Goal: Navigation & Orientation: Find specific page/section

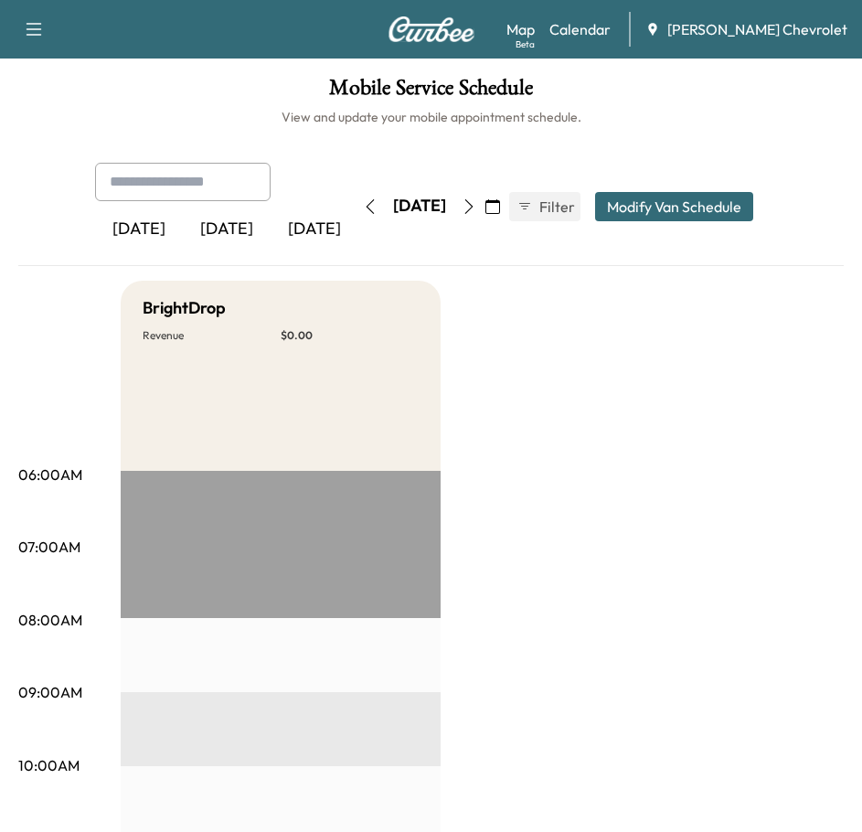
click at [245, 226] on div "[DATE]" at bounding box center [227, 230] width 88 height 42
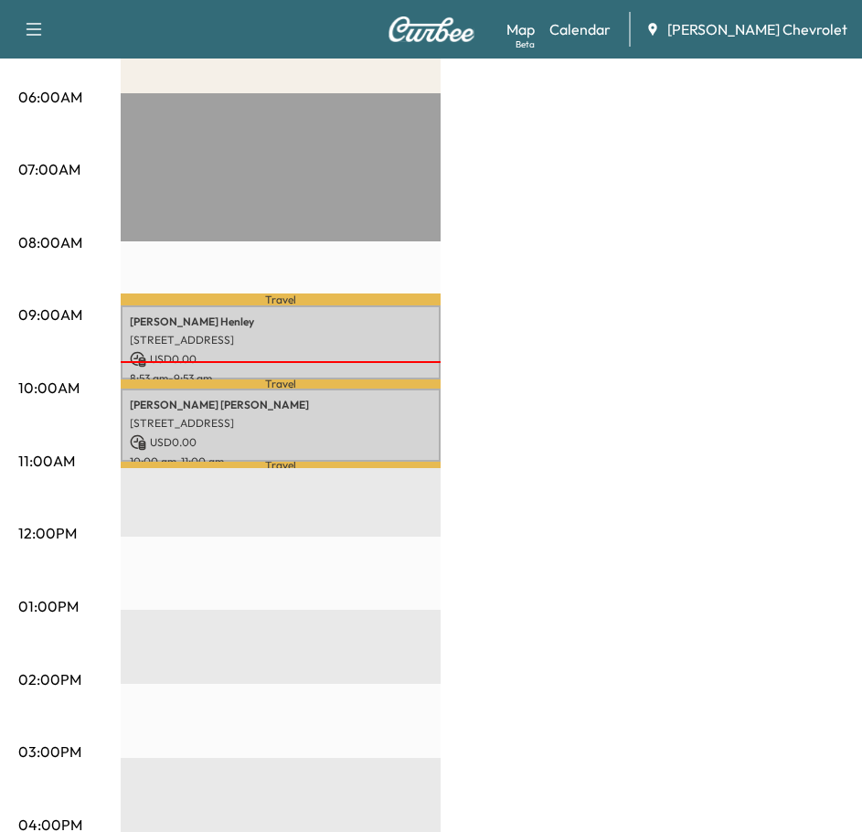
scroll to position [457, 0]
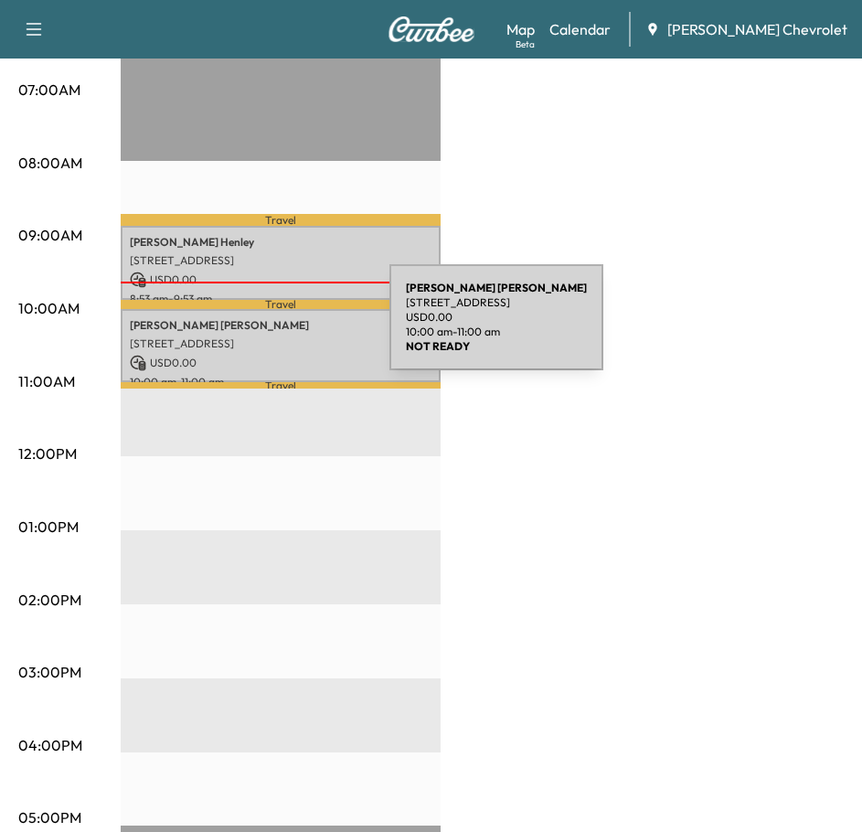
click at [252, 328] on p "[PERSON_NAME]" at bounding box center [281, 325] width 302 height 15
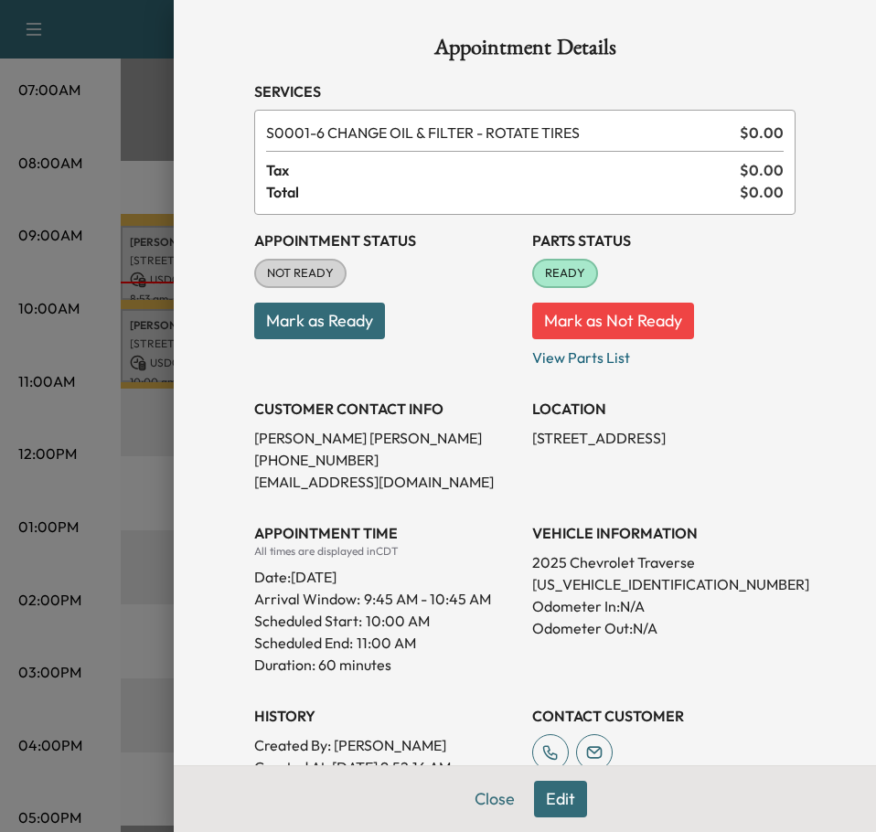
click at [321, 328] on button "Mark as Ready" at bounding box center [319, 321] width 131 height 37
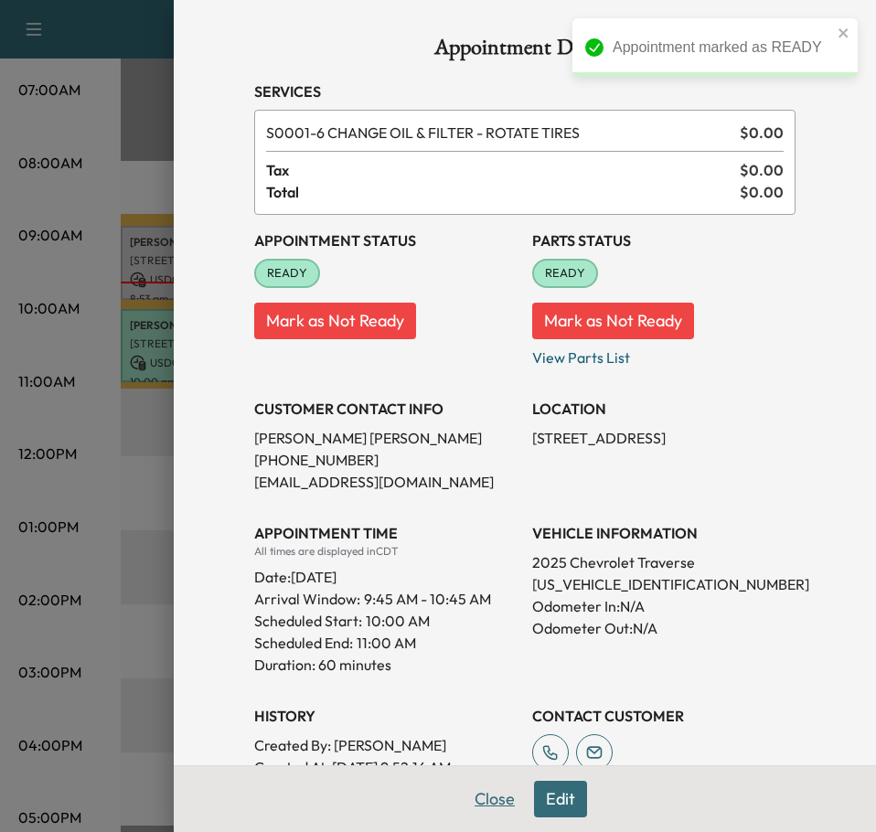
click at [502, 796] on button "Close" at bounding box center [495, 799] width 64 height 37
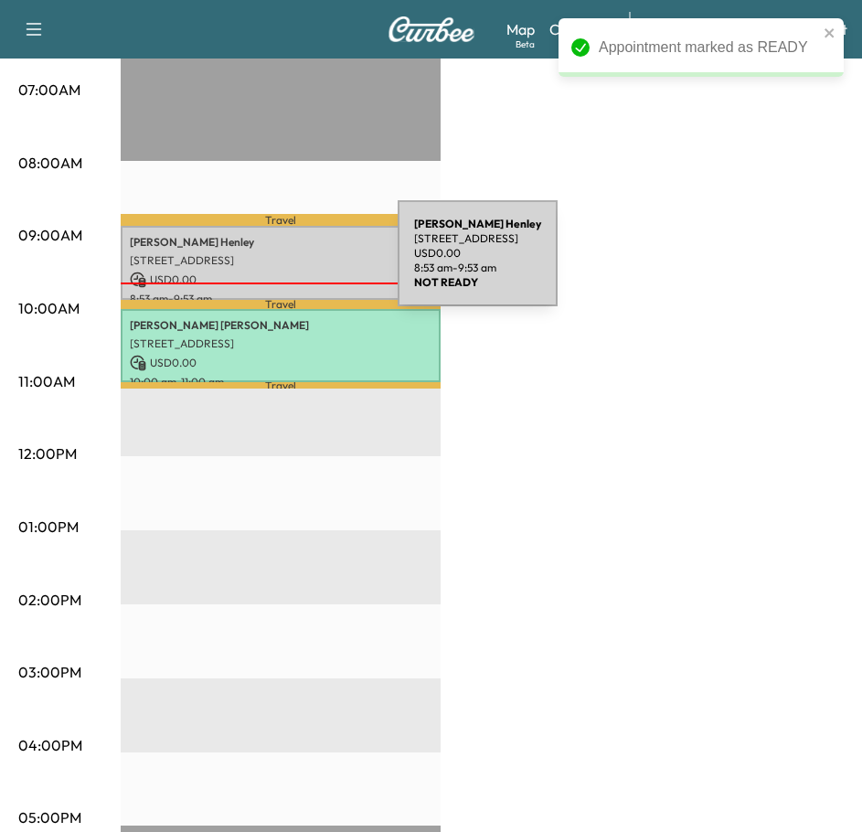
click at [261, 264] on p "[STREET_ADDRESS]" at bounding box center [281, 260] width 302 height 15
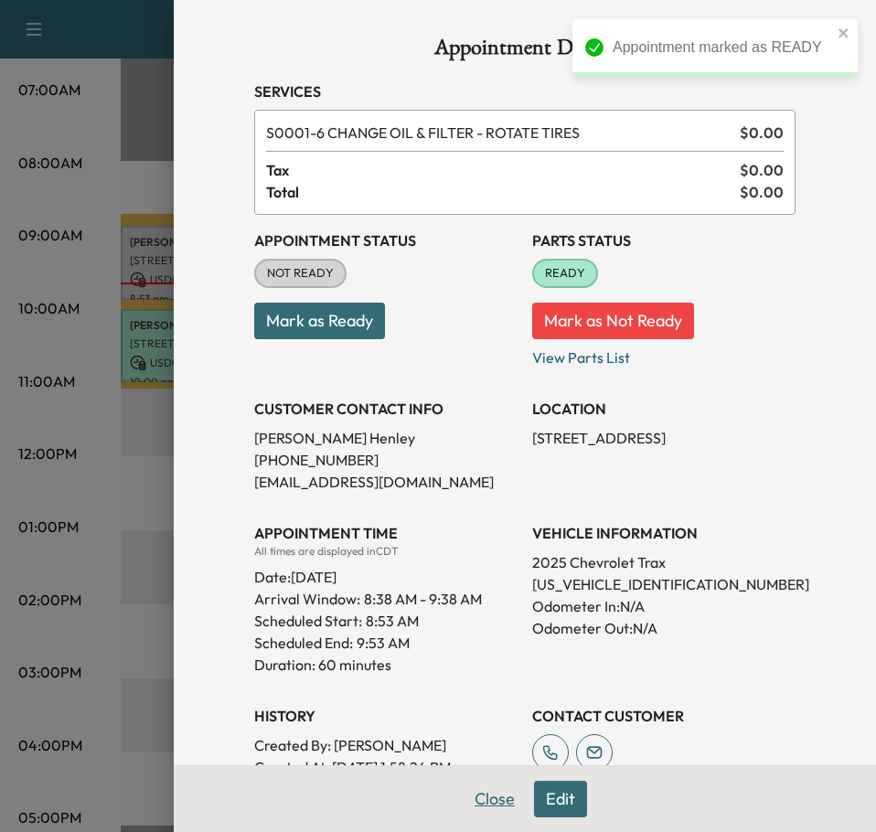
click at [485, 812] on button "Close" at bounding box center [495, 799] width 64 height 37
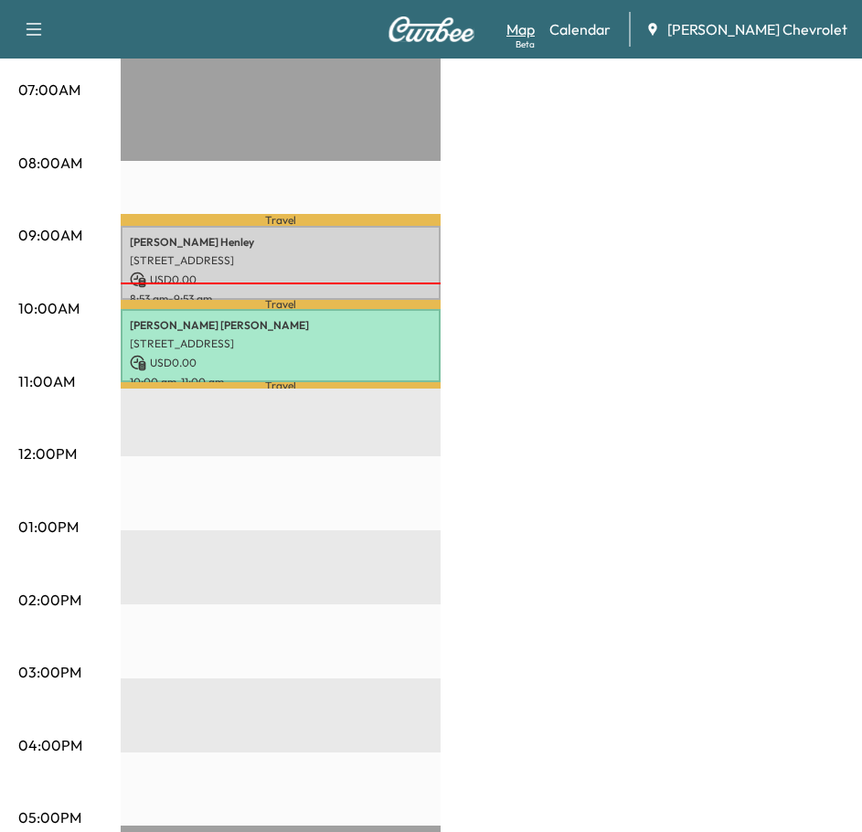
click at [535, 30] on link "Map Beta" at bounding box center [521, 29] width 28 height 22
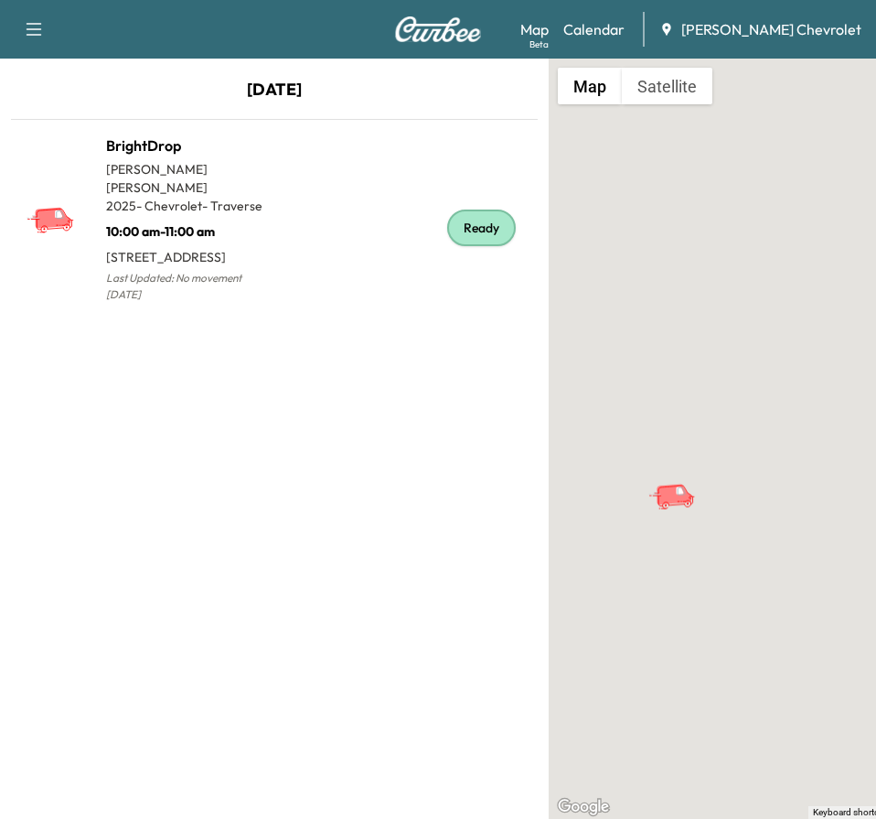
drag, startPoint x: 817, startPoint y: 434, endPoint x: 696, endPoint y: 481, distance: 129.4
click at [693, 483] on icon "BrightDrop" at bounding box center [674, 494] width 37 height 22
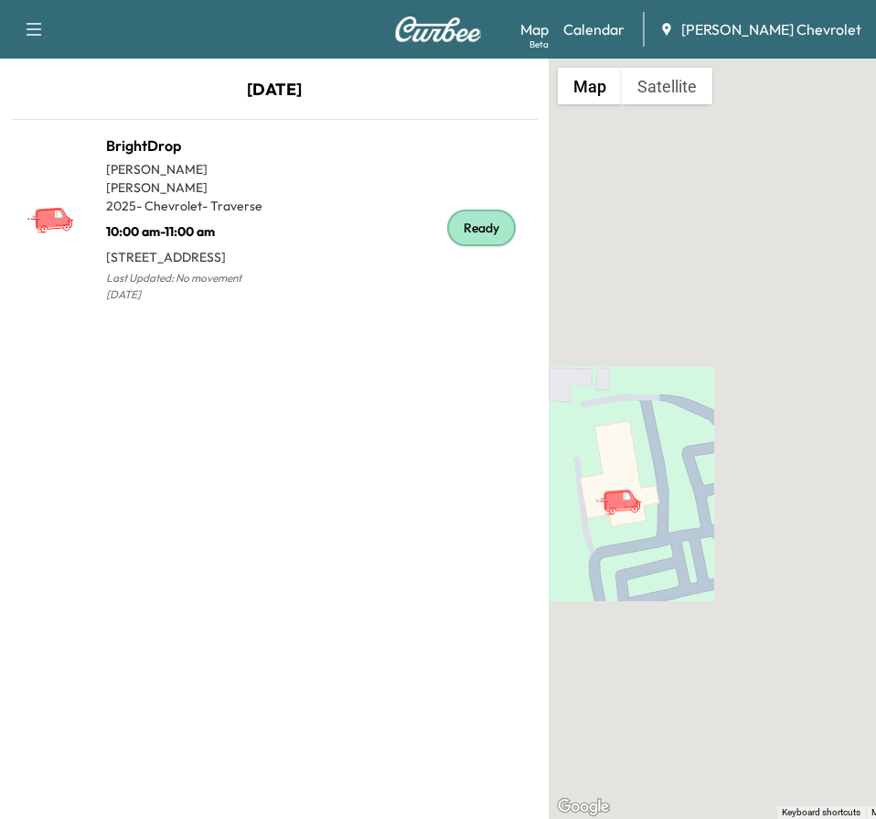
drag, startPoint x: 670, startPoint y: 492, endPoint x: 691, endPoint y: 499, distance: 21.4
click at [691, 499] on div "To activate drag with keyboard, press Alt + Enter. Once in keyboard drag state,…" at bounding box center [823, 439] width 549 height 760
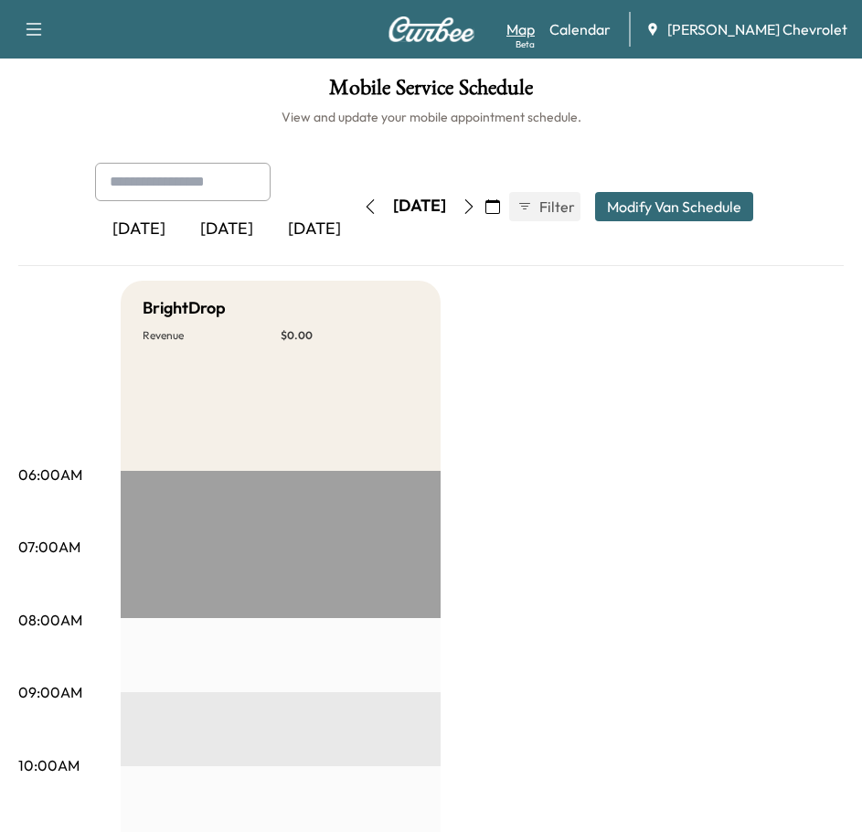
click at [546, 16] on div "Map Beta Calendar Jay Hodge Chevrolet" at bounding box center [677, 29] width 341 height 35
click at [535, 33] on link "Map Beta" at bounding box center [521, 29] width 28 height 22
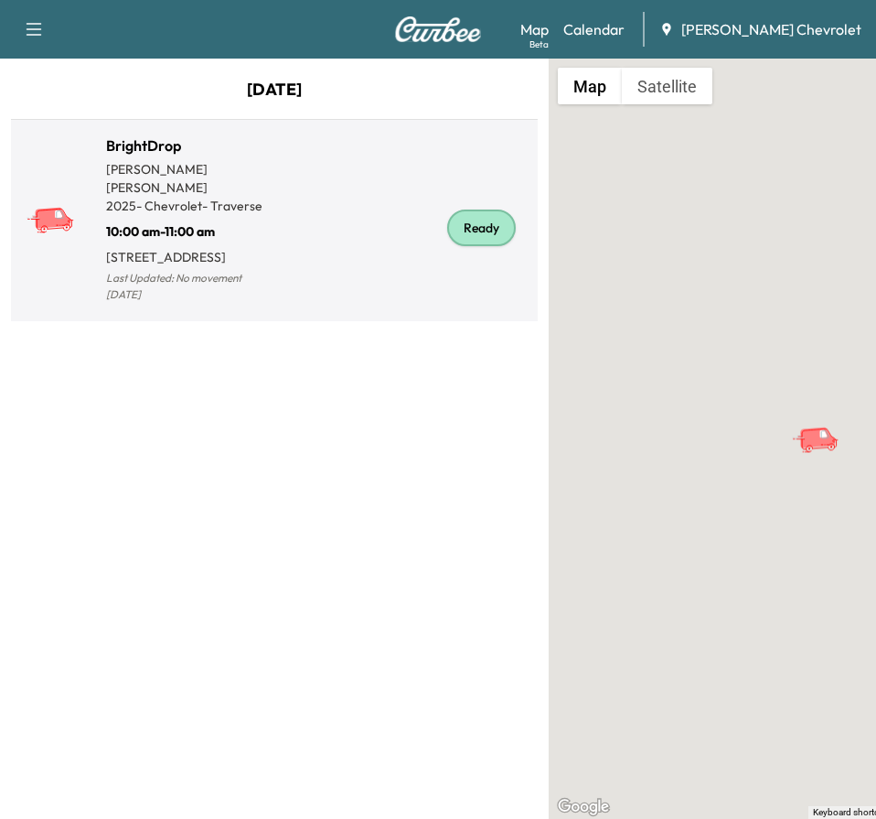
click at [258, 284] on p "Last Updated: No movement [DATE]" at bounding box center [190, 286] width 168 height 40
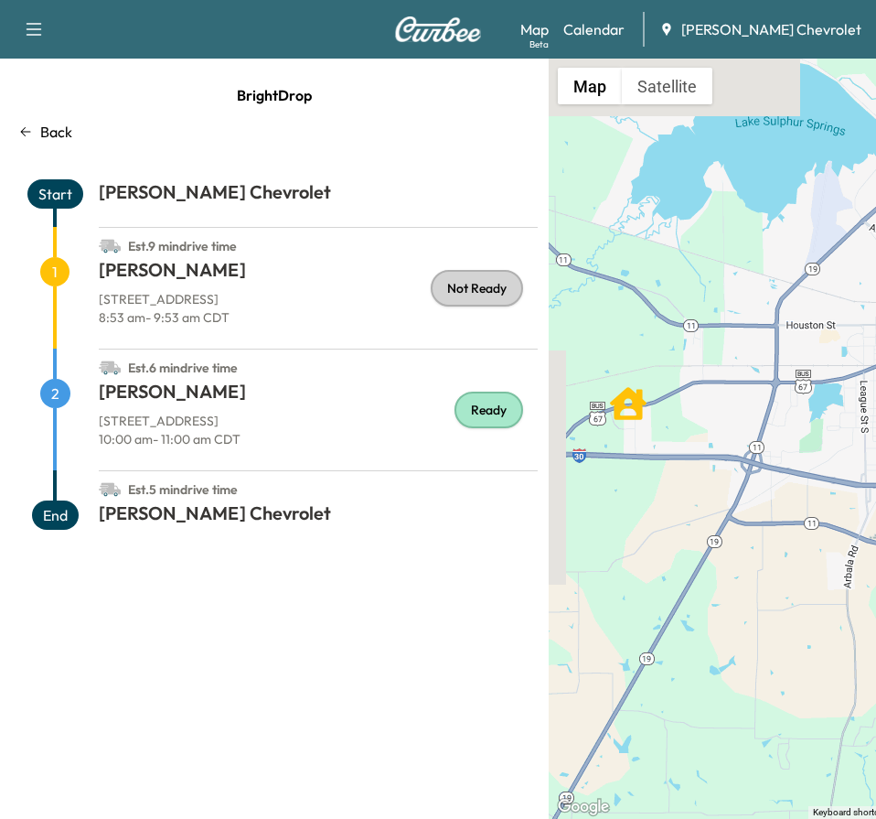
drag, startPoint x: 630, startPoint y: 457, endPoint x: 573, endPoint y: 455, distance: 57.6
click at [573, 455] on div "To activate drag with keyboard, press Alt + Enter. Once in keyboard drag state,…" at bounding box center [823, 439] width 549 height 760
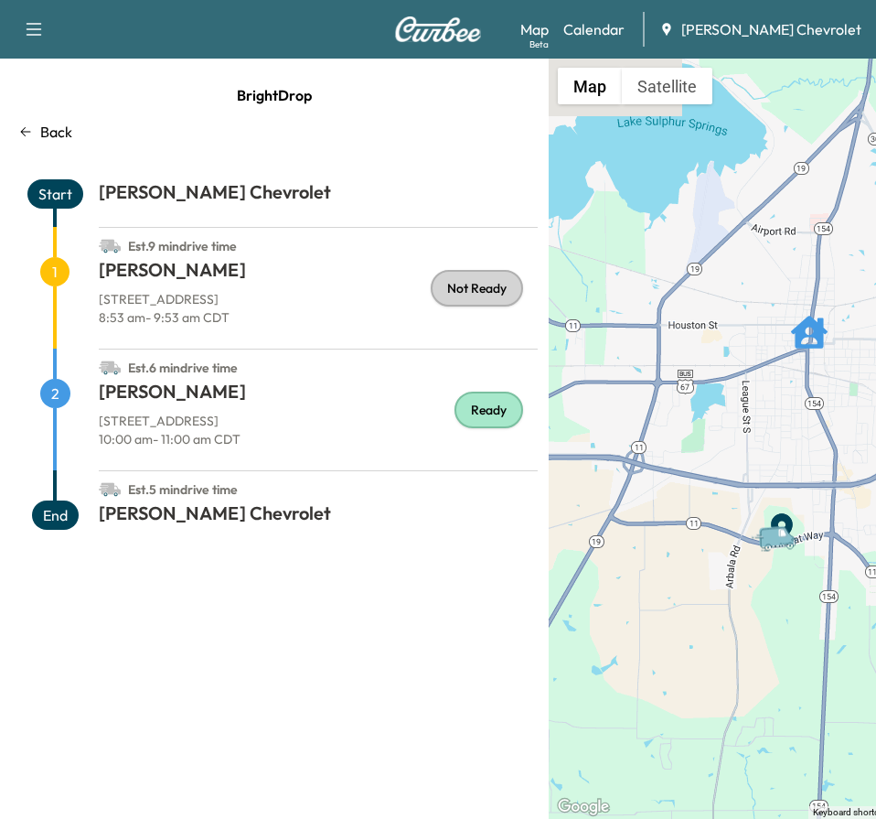
drag, startPoint x: 782, startPoint y: 450, endPoint x: 677, endPoint y: 455, distance: 105.3
click at [677, 455] on div "To activate drag with keyboard, press Alt + Enter. Once in keyboard drag state,…" at bounding box center [823, 439] width 549 height 760
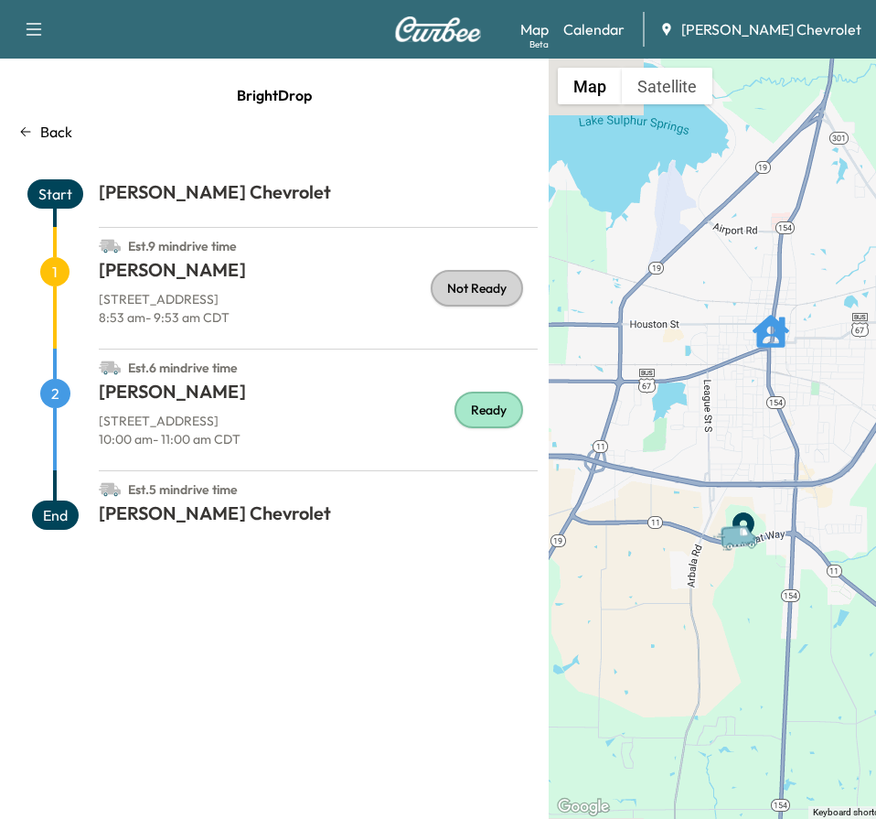
click at [748, 538] on icon "Van" at bounding box center [738, 535] width 37 height 22
click at [739, 534] on icon "Van" at bounding box center [738, 535] width 37 height 22
click at [240, 167] on div "BrightDrop Back Start Jay Hodge Chevrolet Est. 9 min drive time 1 Bonnie Henley…" at bounding box center [274, 439] width 549 height 760
click at [187, 180] on div "BrightDrop Back Start Jay Hodge Chevrolet Est. 9 min drive time 1 Bonnie Henley…" at bounding box center [274, 439] width 549 height 760
click at [51, 124] on p "Back" at bounding box center [56, 132] width 32 height 22
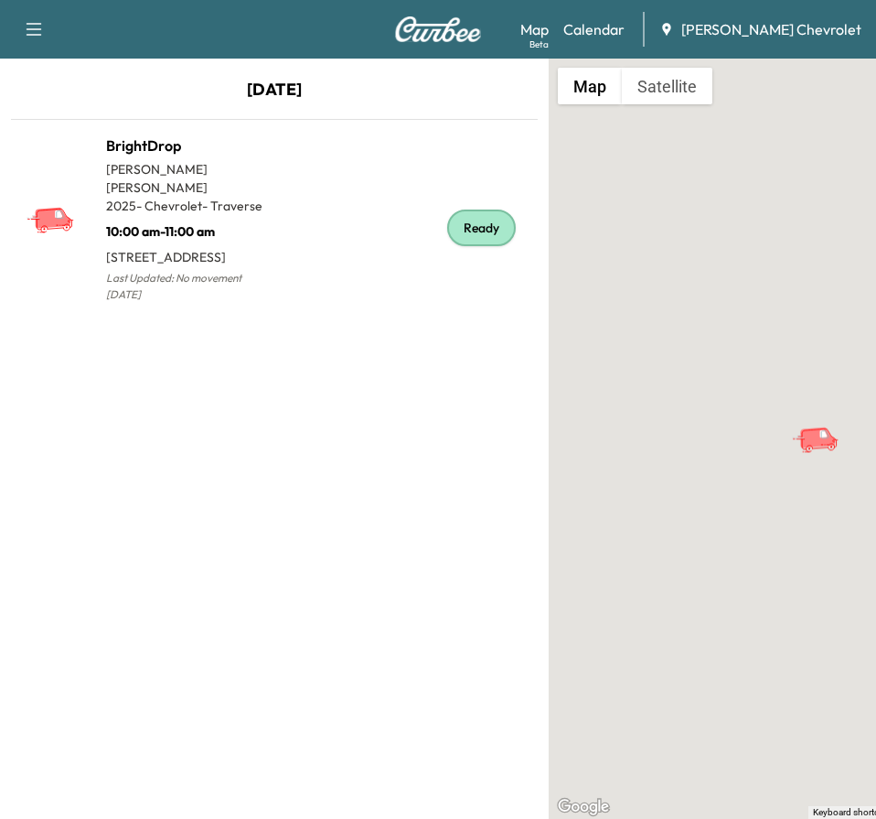
click at [36, 27] on icon "button" at bounding box center [34, 29] width 22 height 22
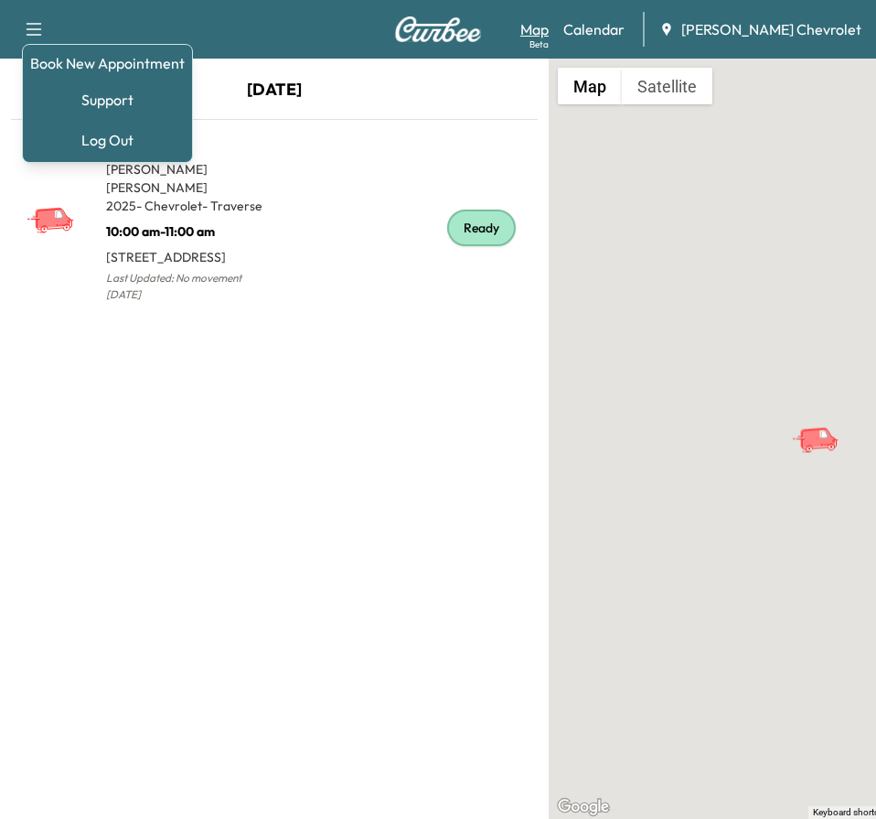
click at [549, 25] on link "Map Beta" at bounding box center [534, 29] width 28 height 22
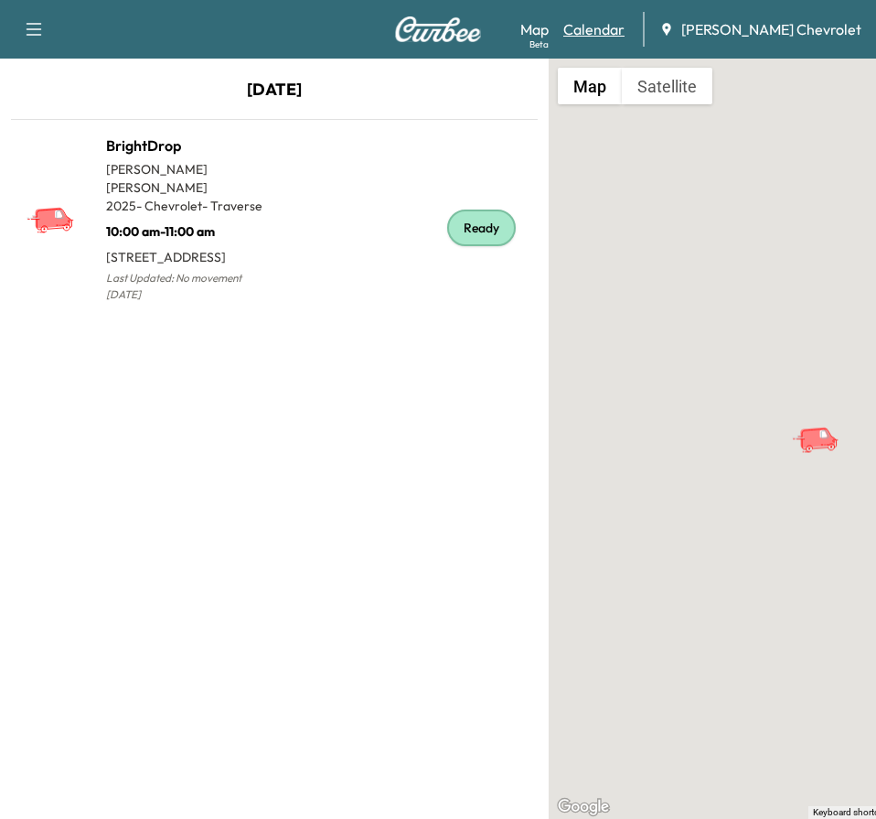
click at [616, 32] on link "Calendar" at bounding box center [593, 29] width 61 height 22
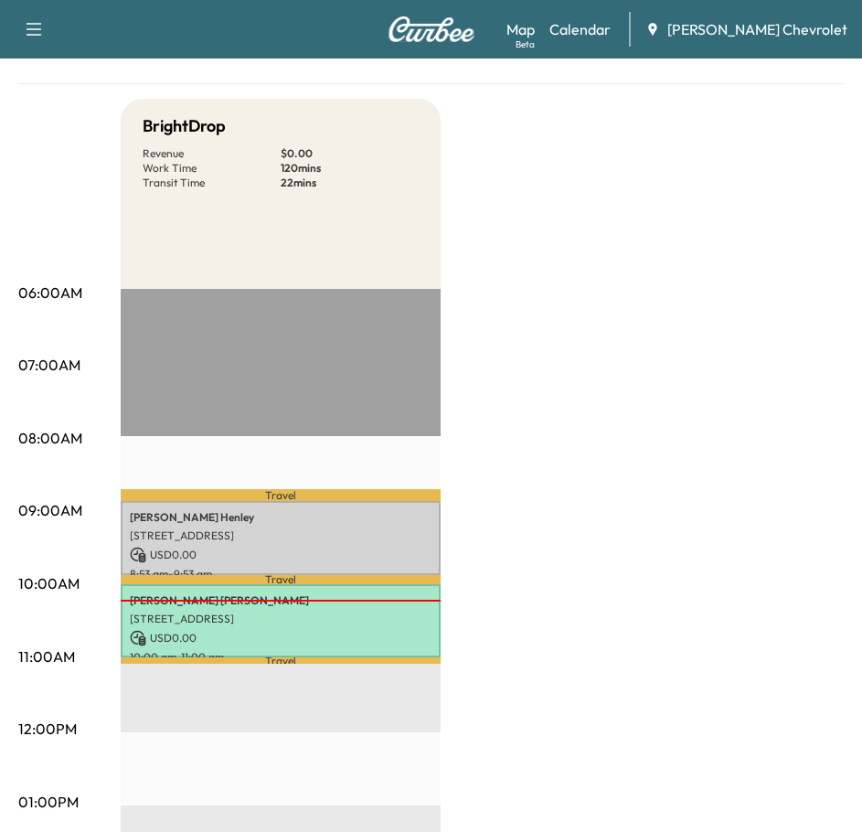
scroll to position [183, 0]
